Goal: Communication & Community: Participate in discussion

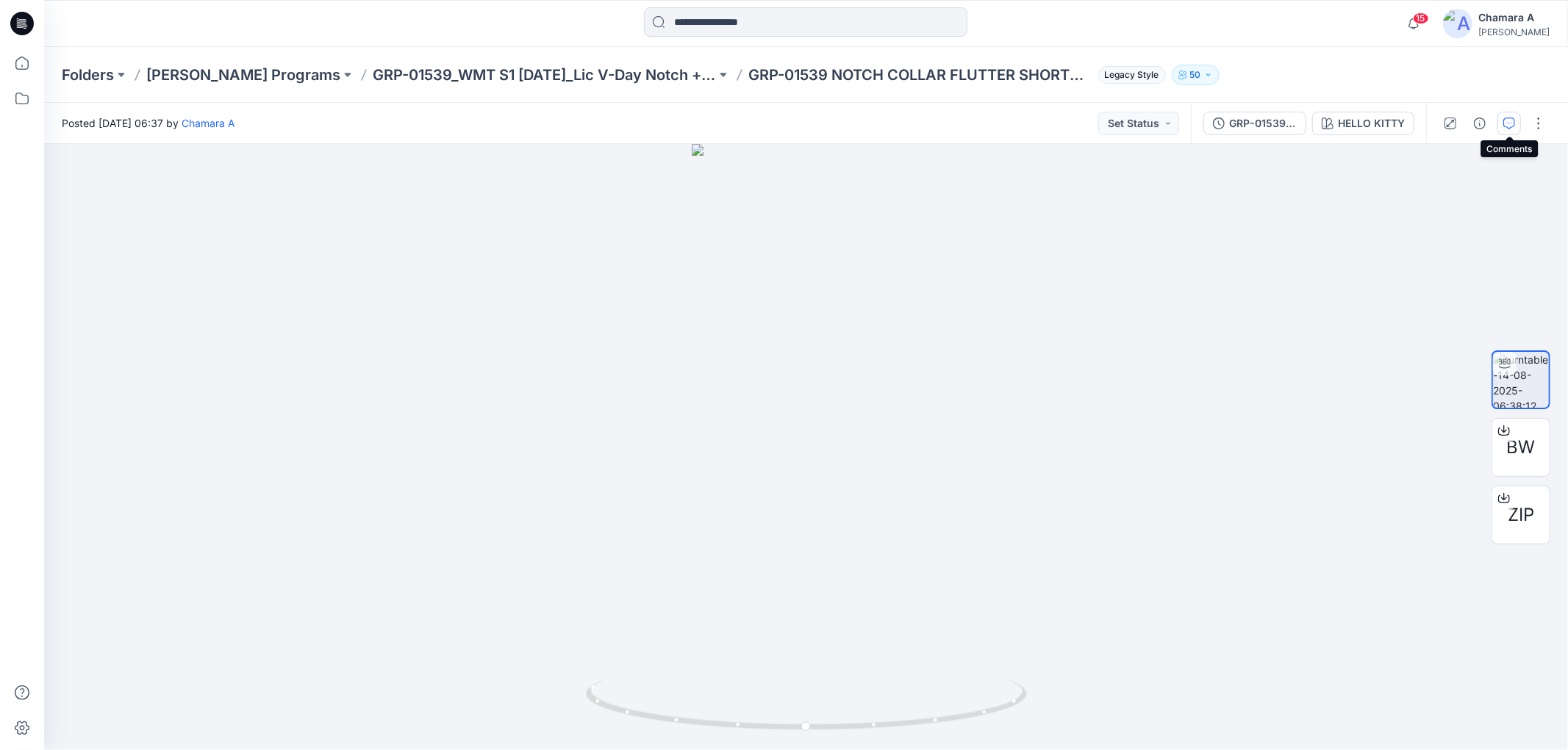
click at [1507, 123] on icon "button" at bounding box center [1509, 123] width 12 height 11
click at [1512, 128] on button "button" at bounding box center [1509, 123] width 24 height 24
click at [1518, 123] on button "button" at bounding box center [1509, 123] width 24 height 24
click at [1502, 130] on button "button" at bounding box center [1509, 123] width 24 height 24
click at [1514, 125] on icon "button" at bounding box center [1509, 123] width 12 height 11
